Goal: Task Accomplishment & Management: Manage account settings

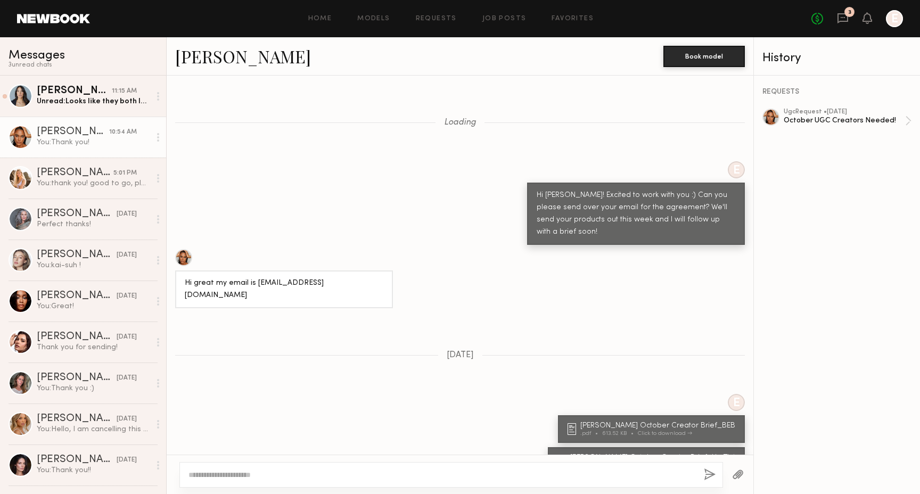
scroll to position [1110, 0]
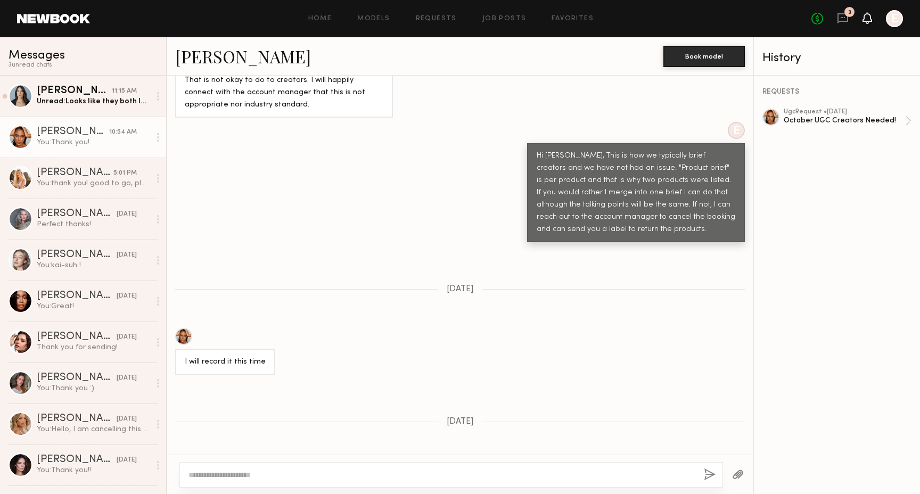
click at [867, 16] on icon at bounding box center [867, 17] width 9 height 7
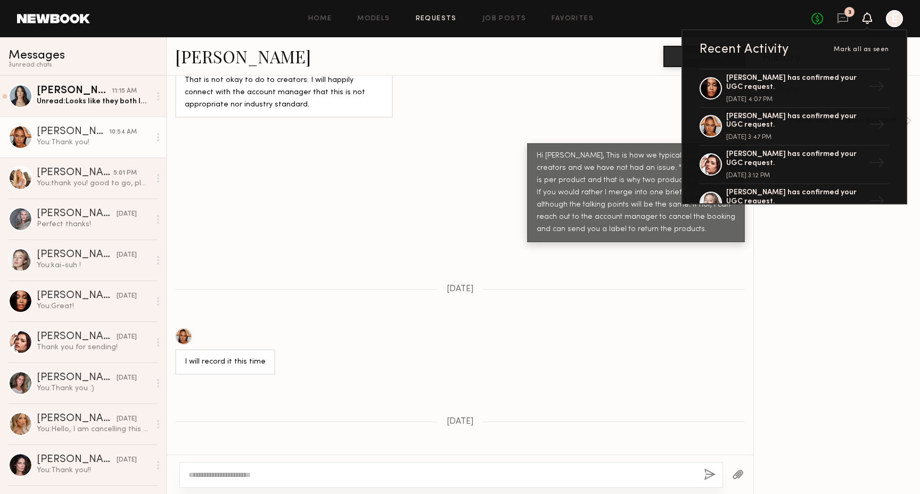
click at [444, 15] on link "Requests" at bounding box center [436, 18] width 41 height 7
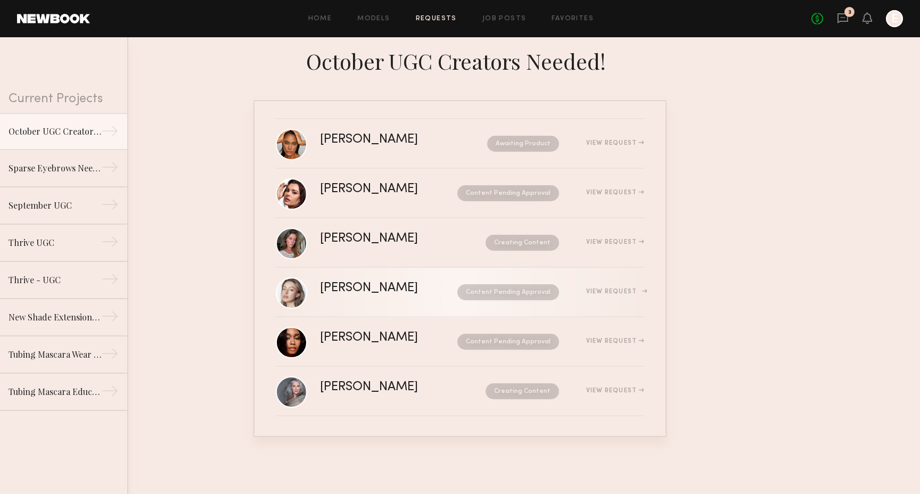
click at [597, 278] on link "[PERSON_NAME] Content Pending Approval View Request" at bounding box center [460, 292] width 368 height 49
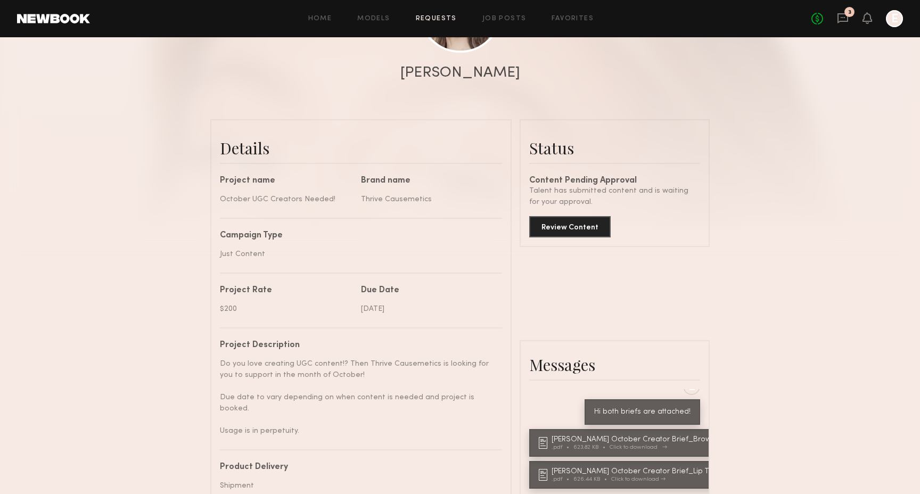
scroll to position [973, 0]
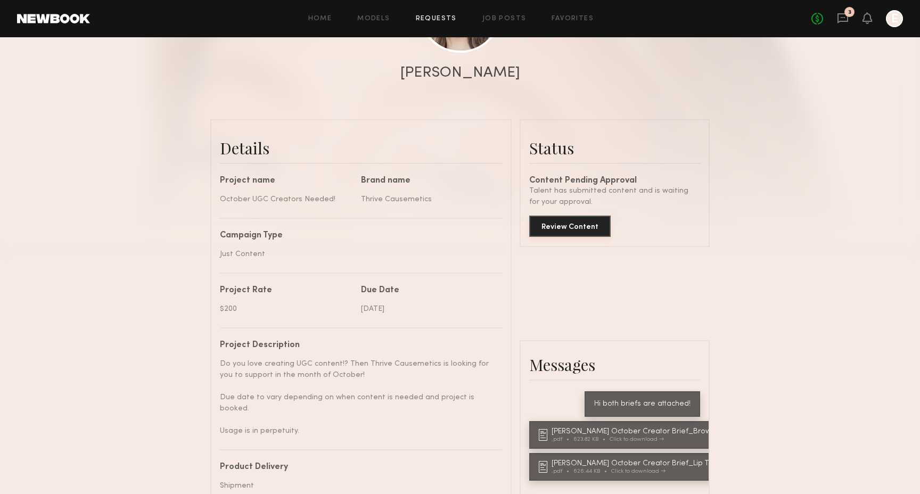
click at [584, 229] on button "Review Content" at bounding box center [569, 226] width 81 height 21
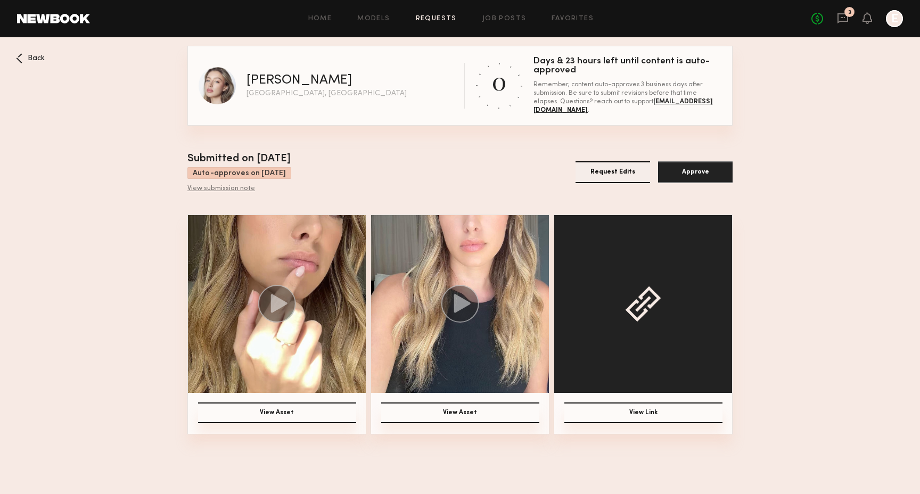
click at [614, 415] on button "View Link" at bounding box center [643, 412] width 158 height 21
click at [466, 411] on button "View Asset" at bounding box center [460, 412] width 158 height 21
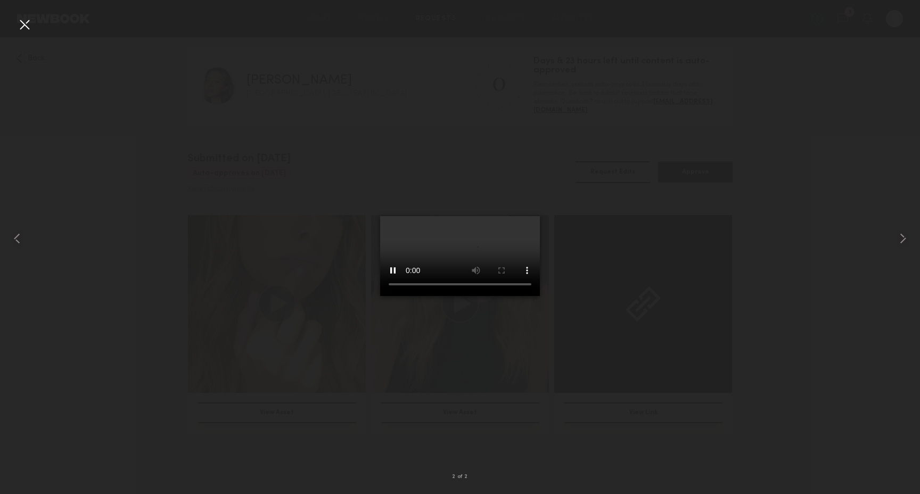
click at [31, 24] on div at bounding box center [24, 24] width 17 height 17
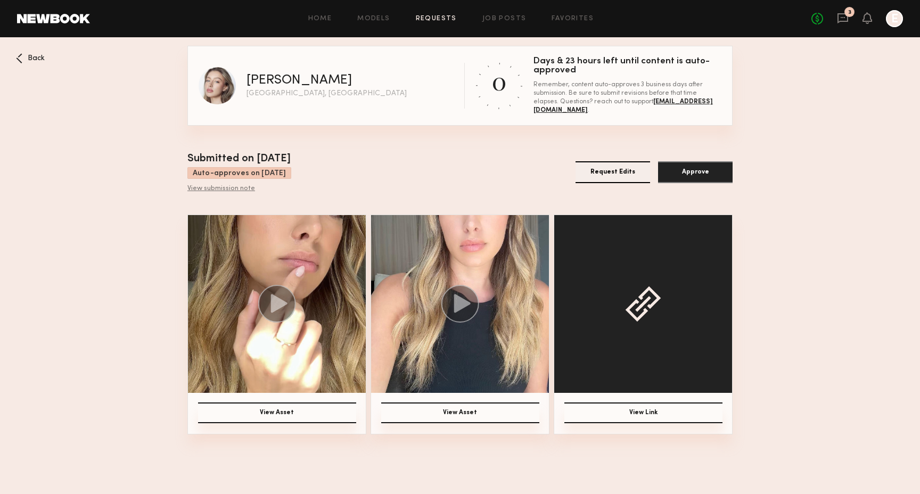
click at [303, 269] on img at bounding box center [277, 304] width 178 height 178
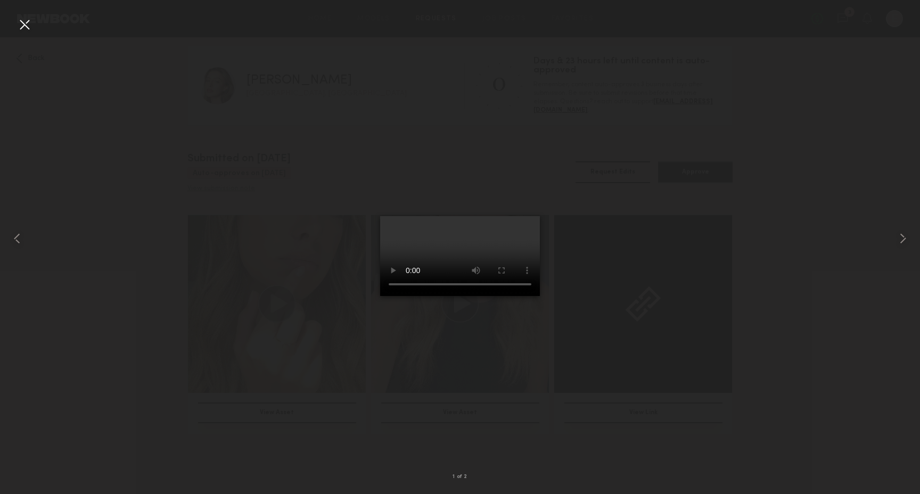
click at [28, 32] on div at bounding box center [24, 24] width 17 height 17
